Goal: Information Seeking & Learning: Find specific fact

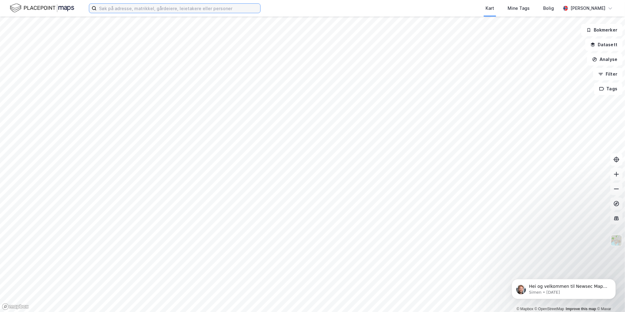
click at [179, 8] on input at bounding box center [179, 8] width 164 height 9
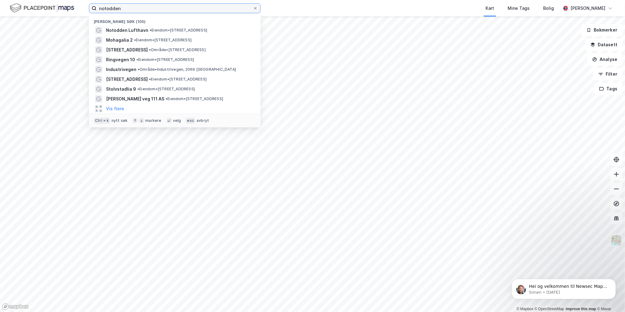
type input "notodden"
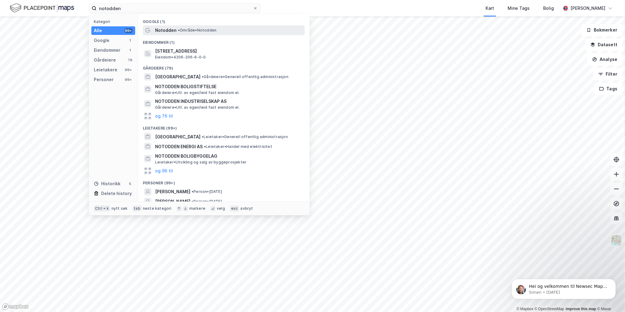
click at [162, 33] on span "Notodden" at bounding box center [165, 30] width 21 height 7
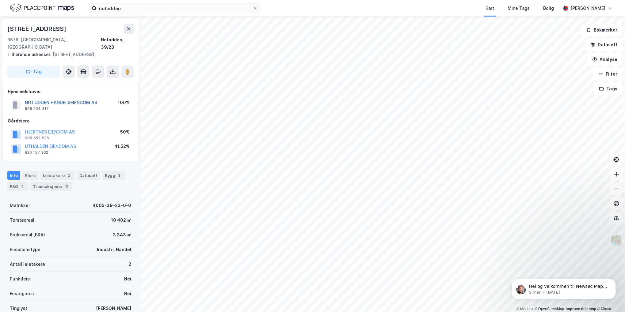
click at [0, 0] on button "NOTODDEN HANDELSEIENDOM AS" at bounding box center [0, 0] width 0 height 0
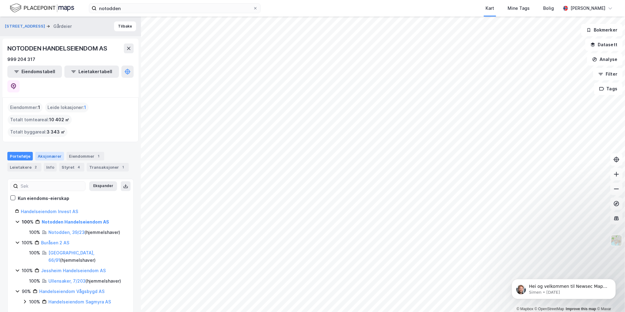
click at [48, 152] on div "Aksjonærer" at bounding box center [49, 156] width 29 height 9
